Goal: Check status: Check status

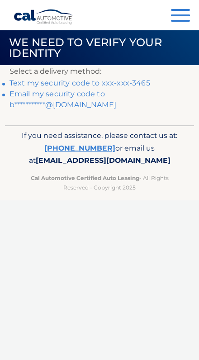
click at [112, 83] on link "Text my security code to xxx-xxx-3465" at bounding box center [79, 83] width 140 height 9
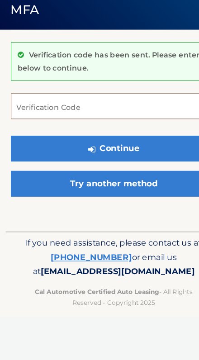
click at [35, 121] on input "Verification Code" at bounding box center [99, 132] width 180 height 23
click at [28, 121] on input "Verification Code" at bounding box center [99, 132] width 180 height 23
type input "967085"
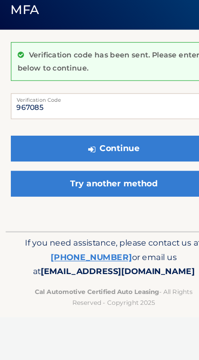
click at [45, 158] on button "Continue" at bounding box center [99, 169] width 180 height 23
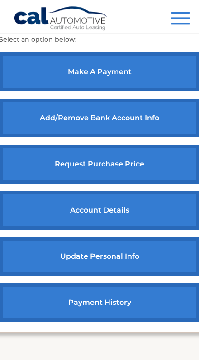
scroll to position [379, 0]
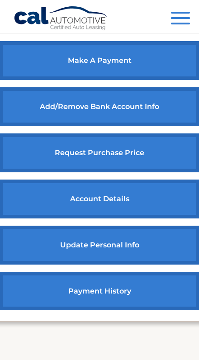
click at [125, 294] on link "payment history" at bounding box center [99, 290] width 201 height 39
